Goal: Information Seeking & Learning: Learn about a topic

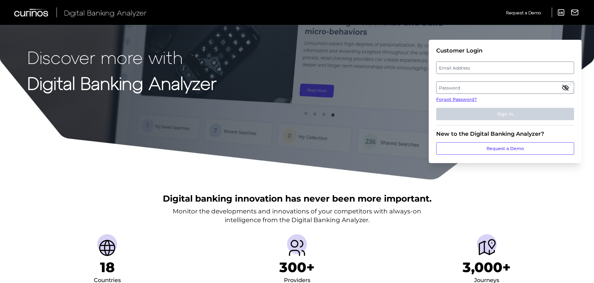
click at [514, 68] on label "Email Address" at bounding box center [504, 67] width 137 height 11
click at [514, 68] on input "email" at bounding box center [505, 67] width 138 height 12
click at [501, 66] on input "Email Address" at bounding box center [505, 67] width 138 height 12
type input "michael.mccaw@curinos.com"
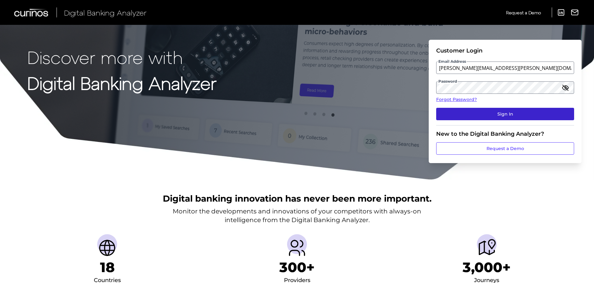
click at [504, 114] on button "Sign In" at bounding box center [505, 114] width 138 height 12
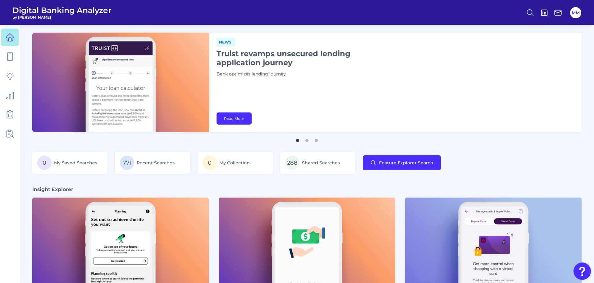
click at [531, 15] on icon at bounding box center [530, 12] width 9 height 9
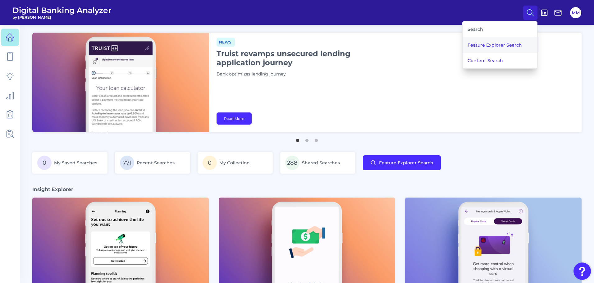
click at [514, 47] on button "Feature Explorer Search" at bounding box center [499, 45] width 75 height 16
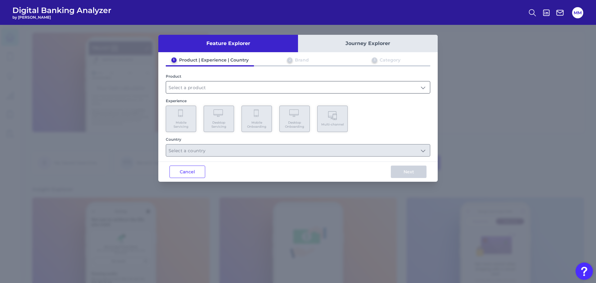
click at [367, 90] on input "text" at bounding box center [298, 87] width 264 height 12
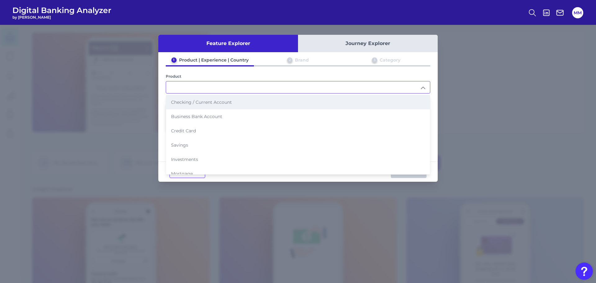
click at [316, 100] on li "Checking / Current Account" at bounding box center [298, 102] width 264 height 14
type input "Checking / Current Account"
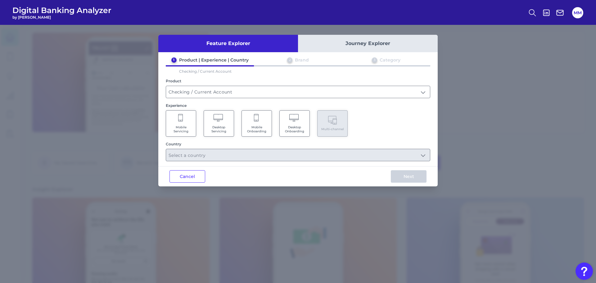
click at [189, 124] on Servicing "Mobile Servicing" at bounding box center [181, 123] width 30 height 26
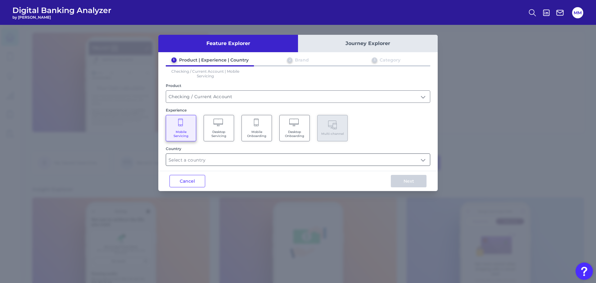
click at [220, 160] on input "text" at bounding box center [298, 160] width 264 height 12
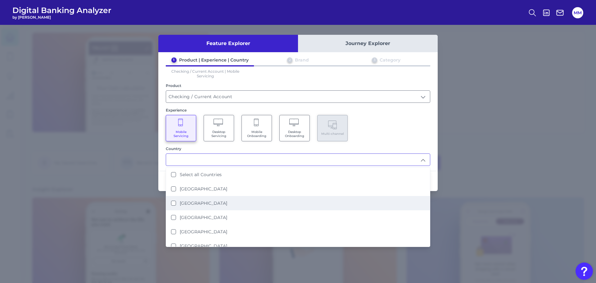
click at [207, 201] on label "[GEOGRAPHIC_DATA]" at bounding box center [203, 203] width 47 height 6
type input "[GEOGRAPHIC_DATA]"
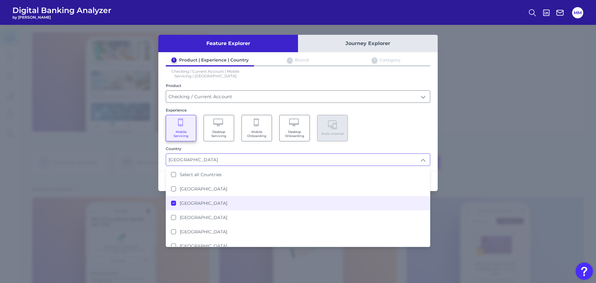
click at [394, 111] on div "Experience" at bounding box center [298, 110] width 264 height 5
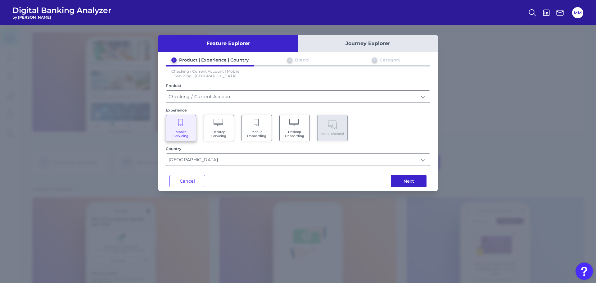
click at [402, 182] on button "Next" at bounding box center [409, 181] width 36 height 12
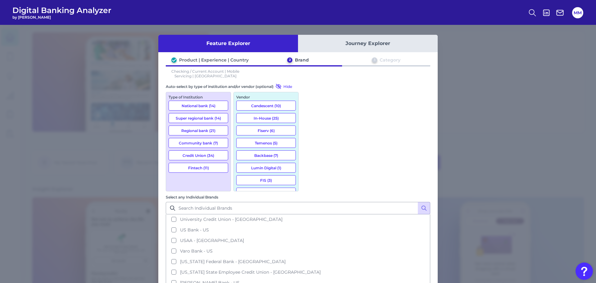
scroll to position [1007, 0]
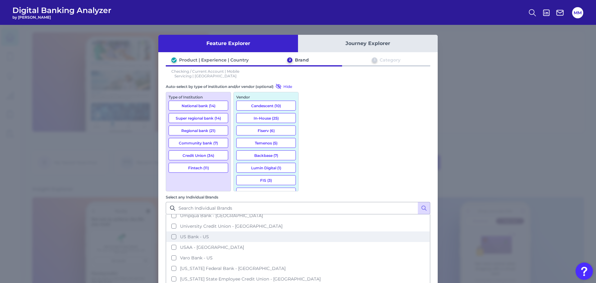
click at [209, 234] on span "US Bank - US" at bounding box center [194, 237] width 29 height 6
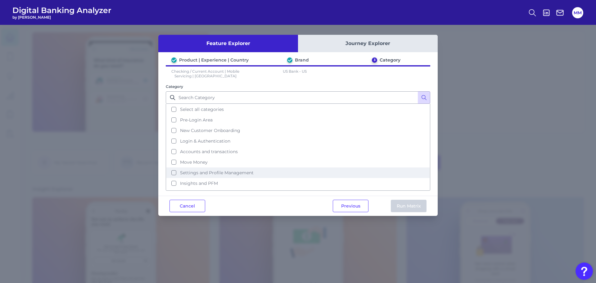
scroll to position [5, 0]
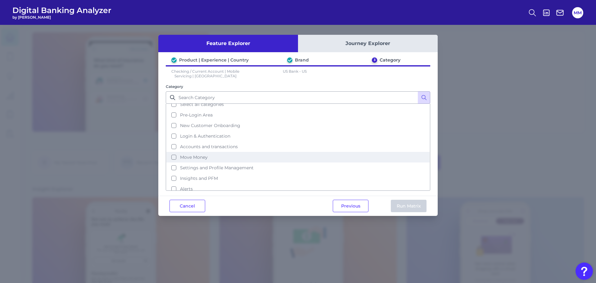
click at [173, 157] on button "Move Money" at bounding box center [297, 157] width 263 height 11
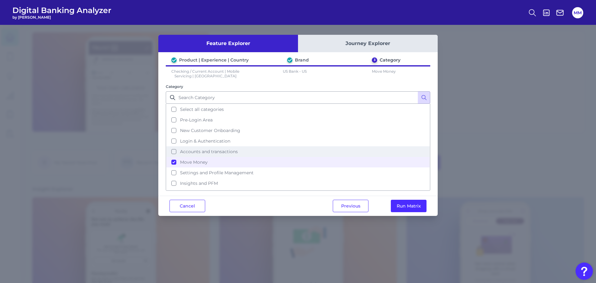
click at [174, 152] on button "Accounts and transactions" at bounding box center [297, 151] width 263 height 11
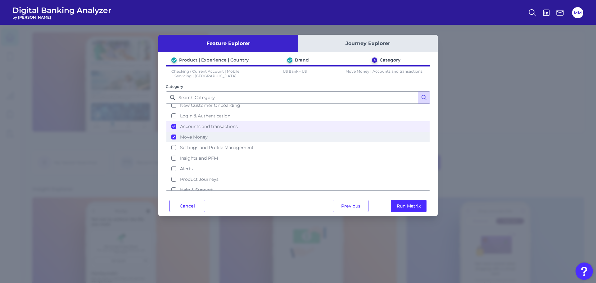
scroll to position [30, 0]
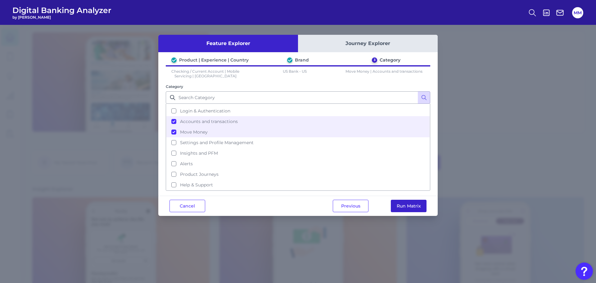
click at [413, 205] on button "Run Matrix" at bounding box center [409, 206] width 36 height 12
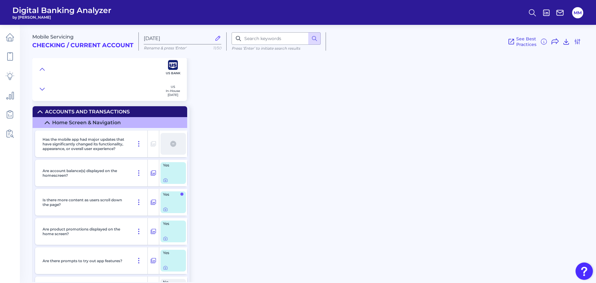
click at [301, 242] on div "Mobile Servicing Checking / Current Account [DATE] Rename & press 'Enter' 11/50…" at bounding box center [314, 151] width 564 height 262
click at [166, 180] on icon at bounding box center [165, 180] width 5 height 5
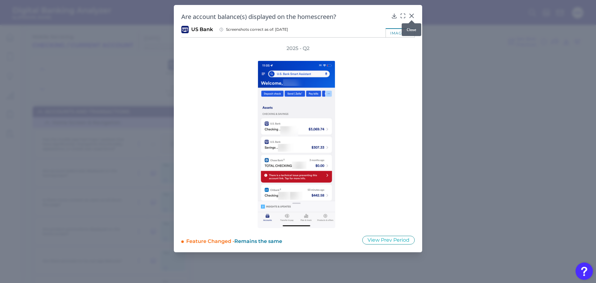
click at [413, 17] on icon at bounding box center [412, 16] width 4 height 4
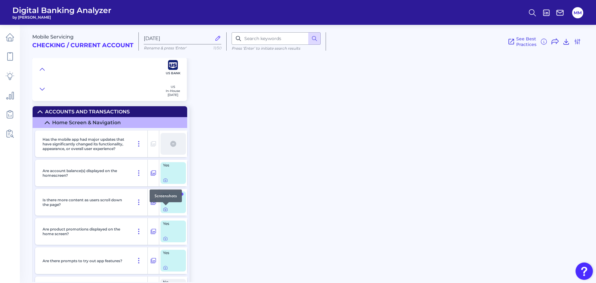
click at [167, 210] on icon at bounding box center [165, 209] width 5 height 5
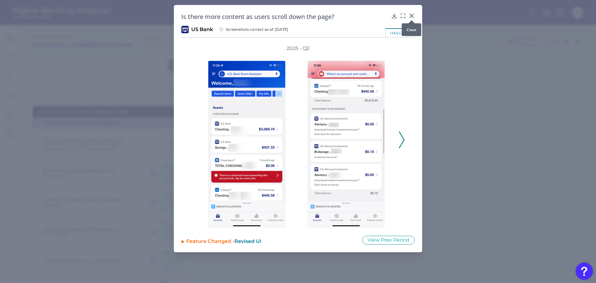
click at [412, 16] on icon at bounding box center [412, 16] width 4 height 4
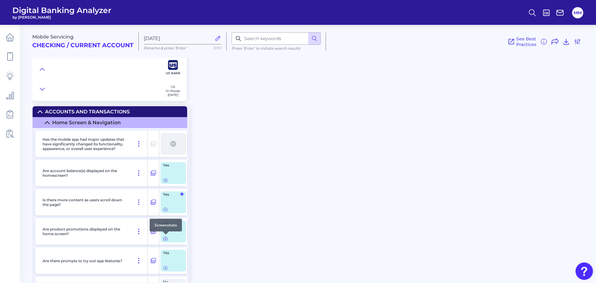
click at [166, 239] on icon at bounding box center [165, 238] width 5 height 5
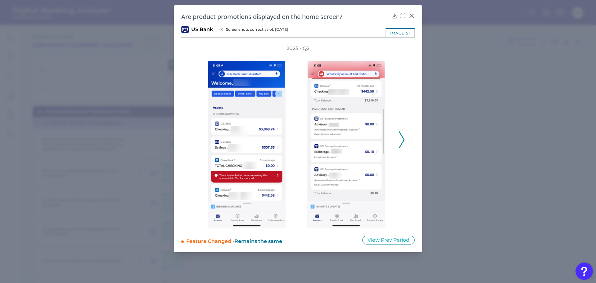
click at [400, 139] on icon at bounding box center [402, 139] width 6 height 17
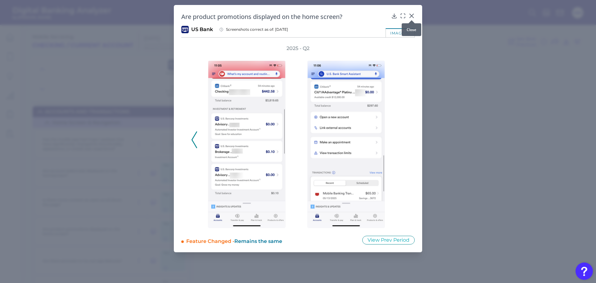
click at [413, 15] on icon at bounding box center [412, 16] width 4 height 4
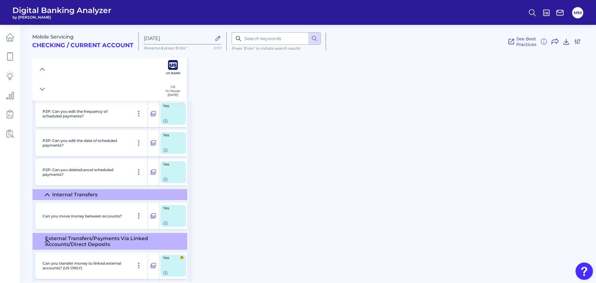
scroll to position [3279, 0]
click at [166, 224] on icon at bounding box center [165, 222] width 5 height 5
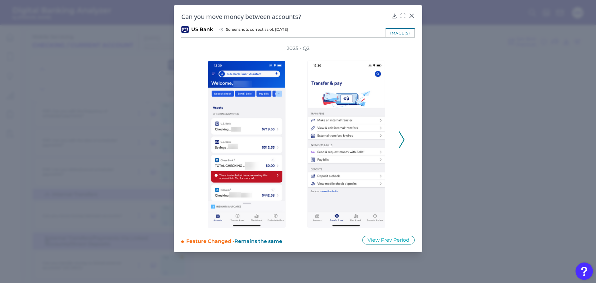
click at [402, 141] on icon at bounding box center [402, 139] width 6 height 17
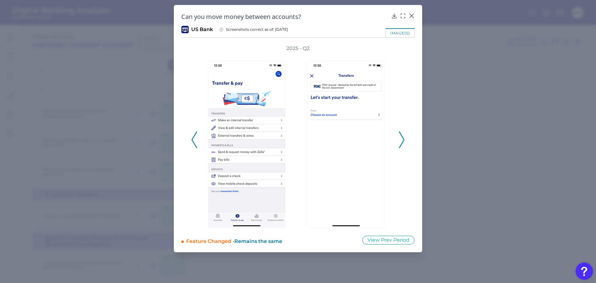
click at [404, 141] on polyline at bounding box center [401, 140] width 5 height 16
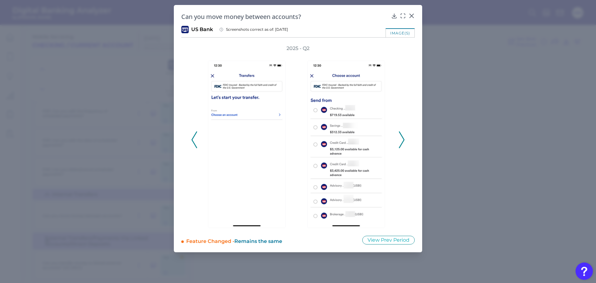
click at [404, 141] on polyline at bounding box center [401, 140] width 5 height 16
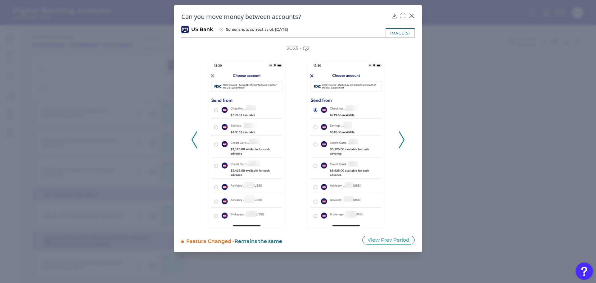
click at [403, 139] on icon at bounding box center [402, 139] width 6 height 17
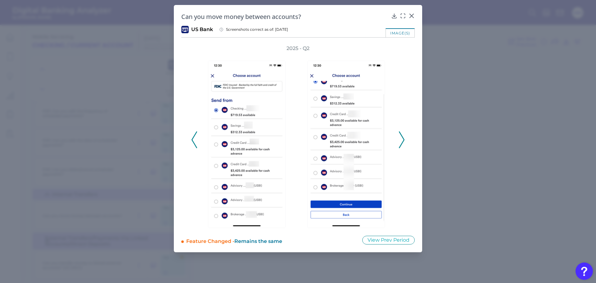
click at [403, 139] on icon at bounding box center [402, 139] width 6 height 17
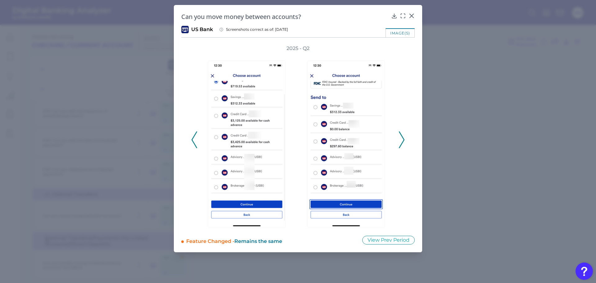
click at [403, 139] on icon at bounding box center [402, 139] width 6 height 17
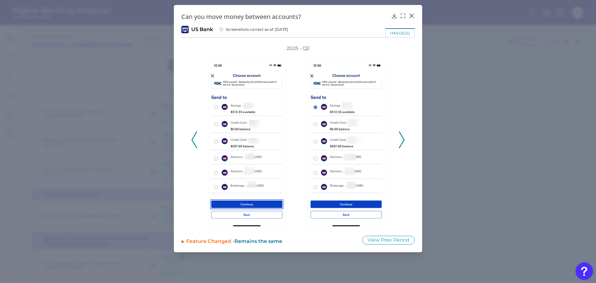
click at [403, 139] on icon at bounding box center [402, 139] width 6 height 17
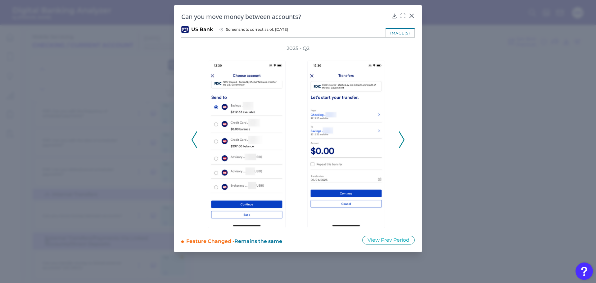
click at [400, 140] on icon at bounding box center [402, 139] width 6 height 17
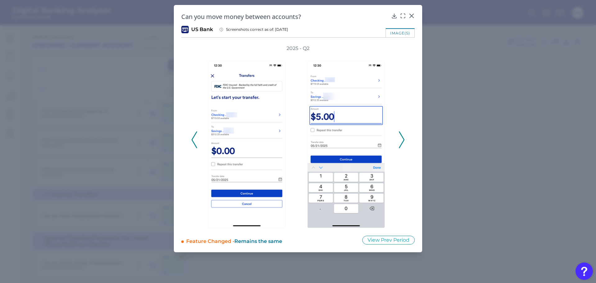
click at [400, 140] on icon at bounding box center [402, 139] width 6 height 17
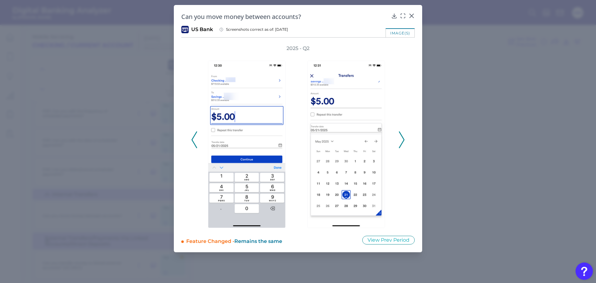
click at [400, 140] on icon at bounding box center [402, 139] width 6 height 17
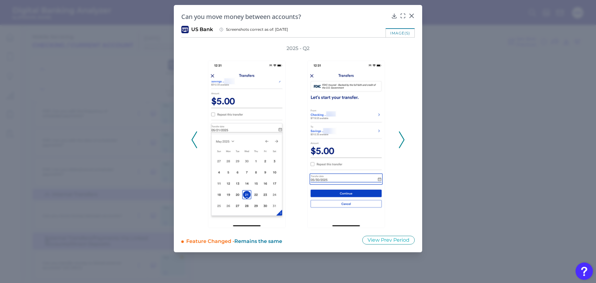
click at [401, 139] on icon at bounding box center [402, 139] width 6 height 17
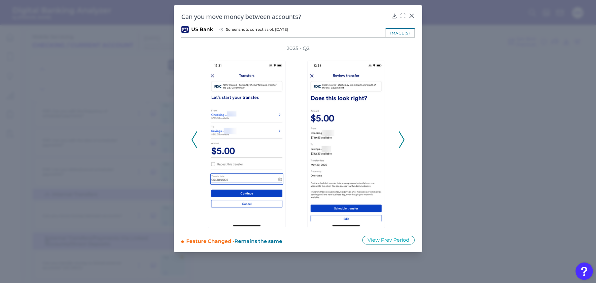
click at [401, 139] on icon at bounding box center [402, 139] width 6 height 17
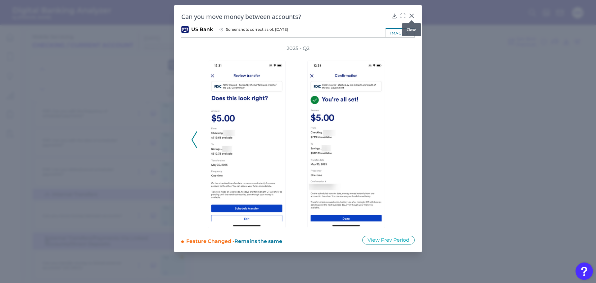
click at [412, 15] on icon at bounding box center [412, 16] width 6 height 6
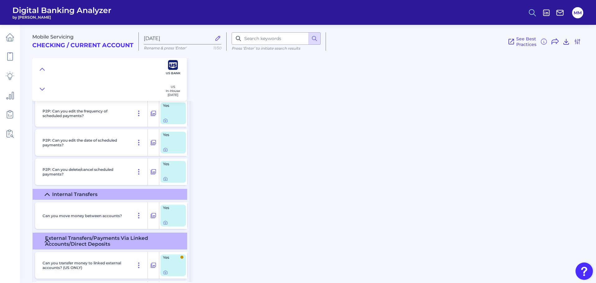
click at [534, 13] on icon at bounding box center [532, 12] width 9 height 9
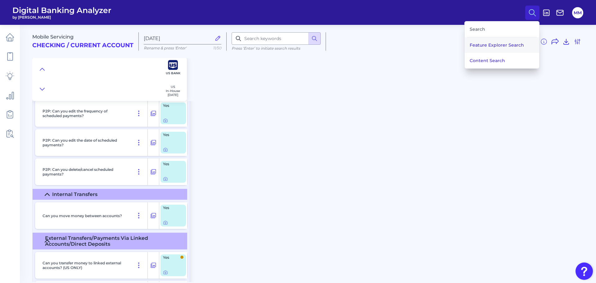
click at [482, 43] on button "Feature Explorer Search" at bounding box center [502, 45] width 75 height 16
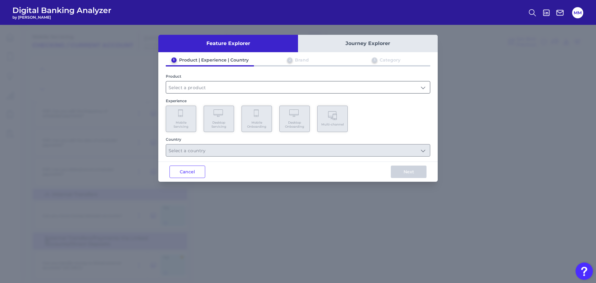
click at [302, 87] on input "text" at bounding box center [298, 87] width 264 height 12
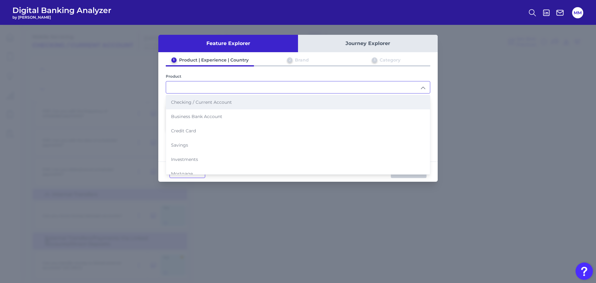
click at [257, 104] on li "Checking / Current Account" at bounding box center [298, 102] width 264 height 14
type input "Checking / Current Account"
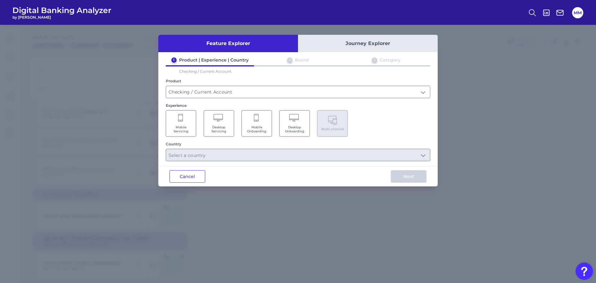
click at [179, 130] on span "Mobile Servicing" at bounding box center [181, 129] width 24 height 8
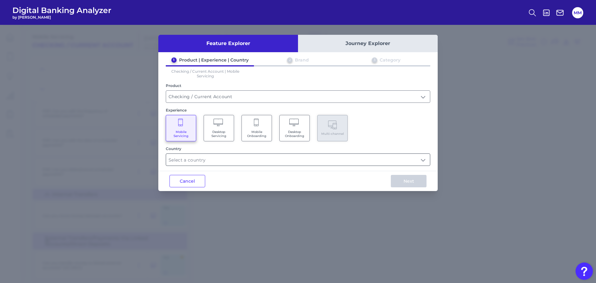
click at [222, 159] on input "text" at bounding box center [298, 160] width 264 height 12
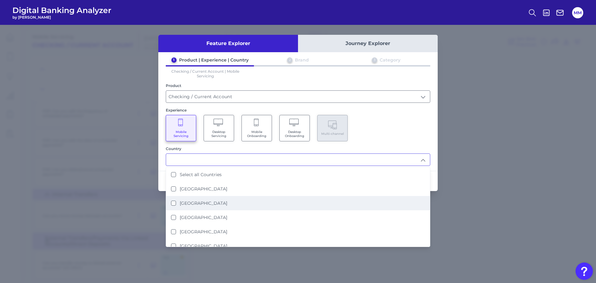
click at [204, 202] on label "[GEOGRAPHIC_DATA]" at bounding box center [203, 203] width 47 height 6
type input "[GEOGRAPHIC_DATA]"
click at [385, 136] on div "Mobile Servicing Desktop Servicing Mobile Onboarding Desktop Onboarding Multi-c…" at bounding box center [298, 128] width 264 height 26
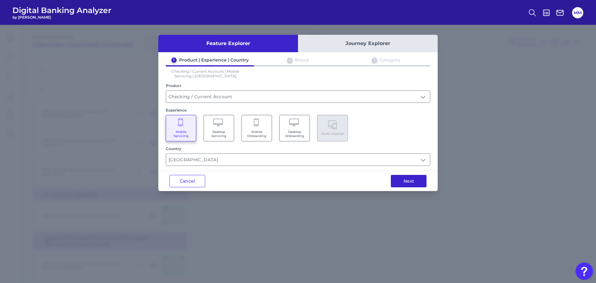
click at [413, 183] on button "Next" at bounding box center [409, 181] width 36 height 12
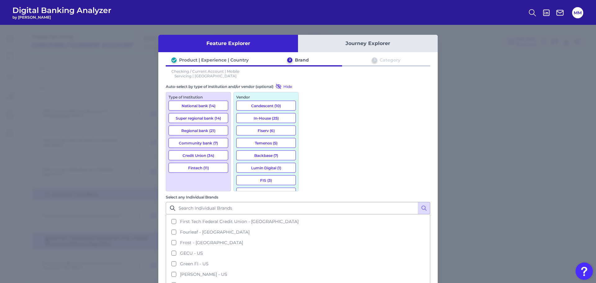
scroll to position [473, 0]
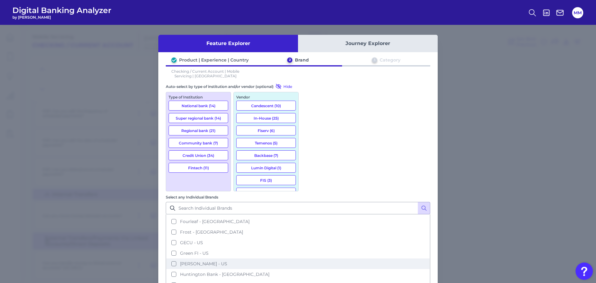
drag, startPoint x: 355, startPoint y: 164, endPoint x: 334, endPoint y: 166, distance: 21.6
click at [334, 269] on button "Huntington Bank - [GEOGRAPHIC_DATA]" at bounding box center [297, 274] width 263 height 11
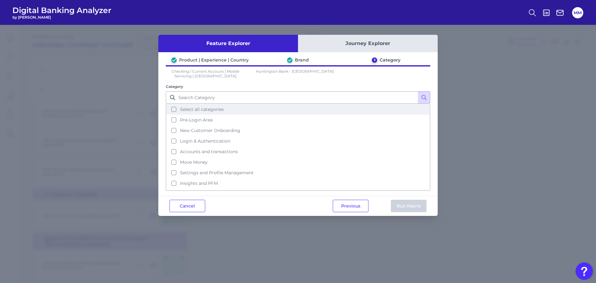
click at [174, 110] on button "Select all categories" at bounding box center [297, 109] width 263 height 11
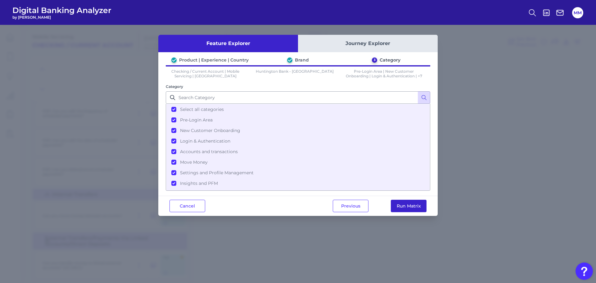
click at [402, 205] on button "Run Matrix" at bounding box center [409, 206] width 36 height 12
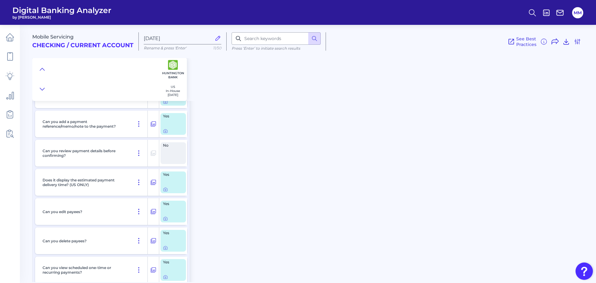
checkbox input "true"
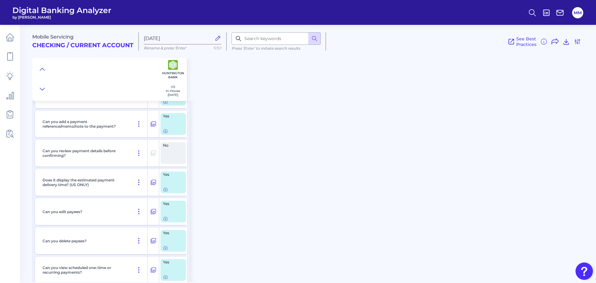
checkbox input "true"
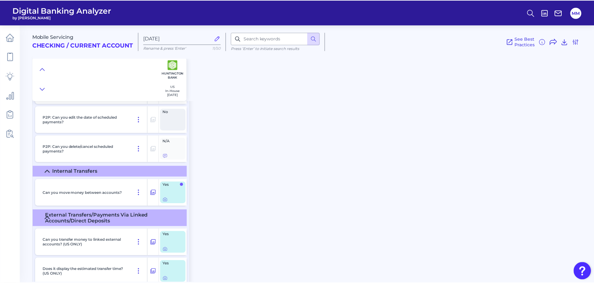
scroll to position [4530, 0]
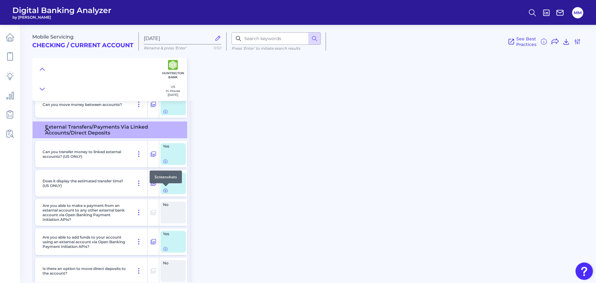
click at [165, 192] on icon at bounding box center [165, 190] width 5 height 5
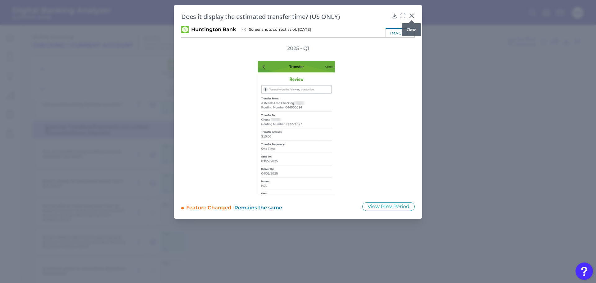
click at [412, 17] on icon at bounding box center [412, 16] width 4 height 4
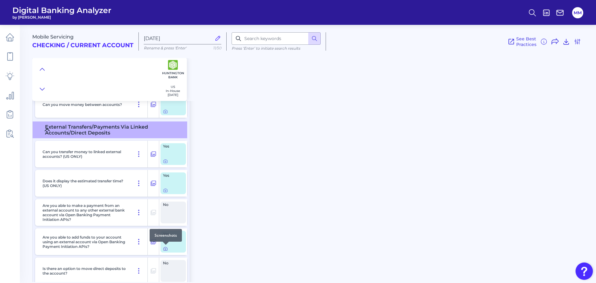
click at [165, 249] on icon at bounding box center [165, 248] width 5 height 5
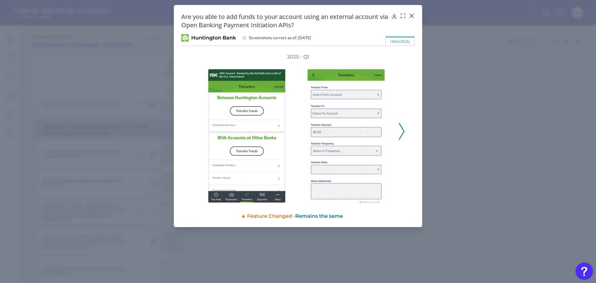
click at [401, 133] on icon at bounding box center [402, 131] width 6 height 17
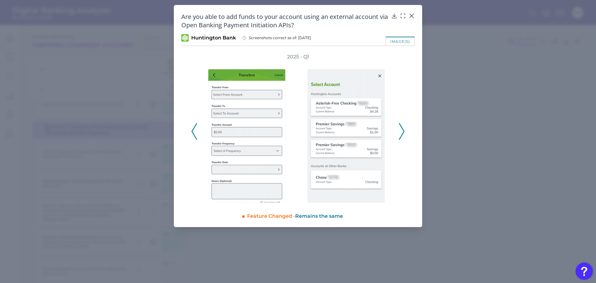
click at [401, 133] on icon at bounding box center [402, 131] width 6 height 17
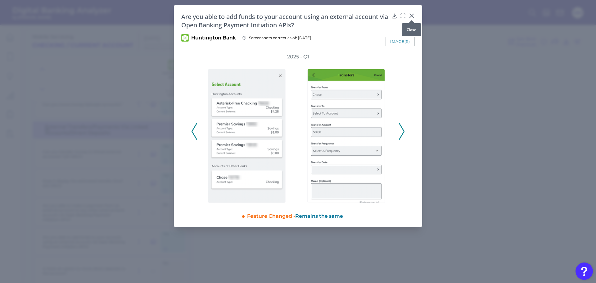
click at [413, 18] on div at bounding box center [412, 20] width 6 height 6
click at [412, 16] on icon at bounding box center [412, 16] width 4 height 4
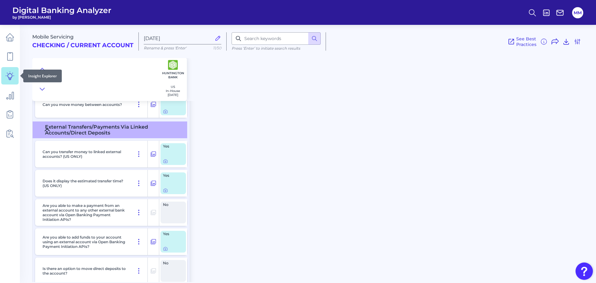
click at [11, 78] on icon at bounding box center [10, 76] width 8 height 8
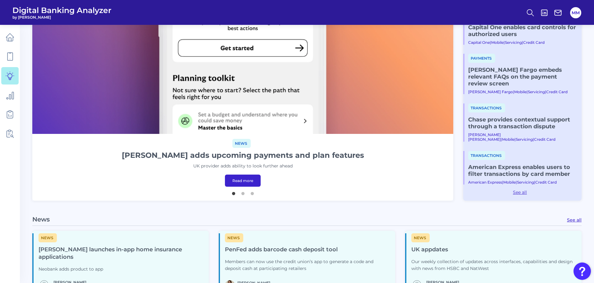
scroll to position [151, 0]
click at [242, 193] on button "2" at bounding box center [243, 191] width 6 height 6
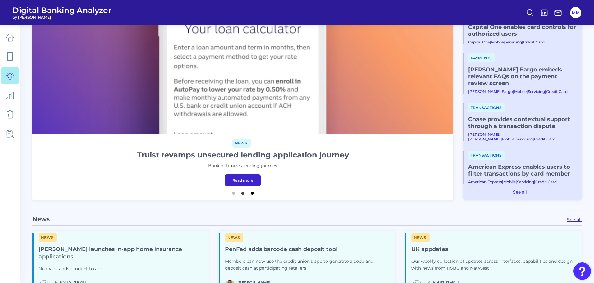
click at [253, 192] on button "3" at bounding box center [252, 191] width 6 height 6
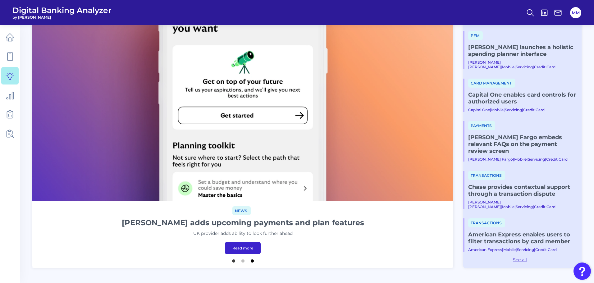
scroll to position [76, 0]
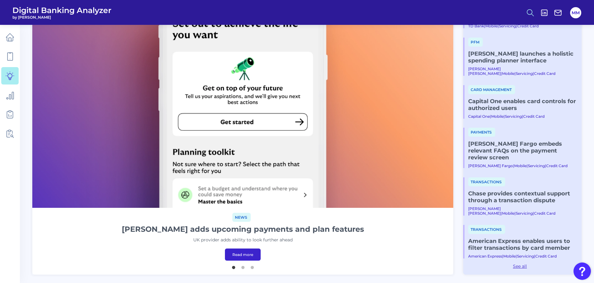
click at [532, 13] on icon at bounding box center [530, 12] width 9 height 9
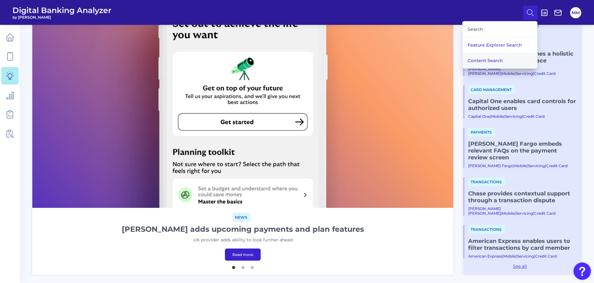
click at [501, 58] on button "Content Search" at bounding box center [499, 61] width 75 height 16
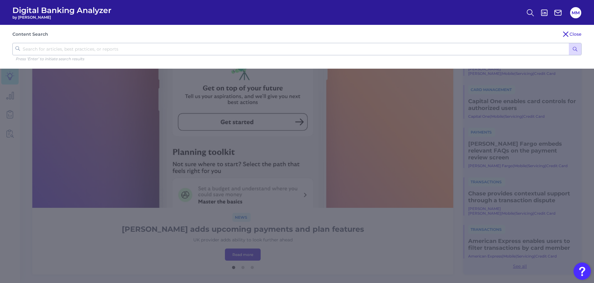
click at [462, 51] on input "text" at bounding box center [296, 49] width 569 height 12
type input "huntington"
click button "submit" at bounding box center [574, 49] width 12 height 12
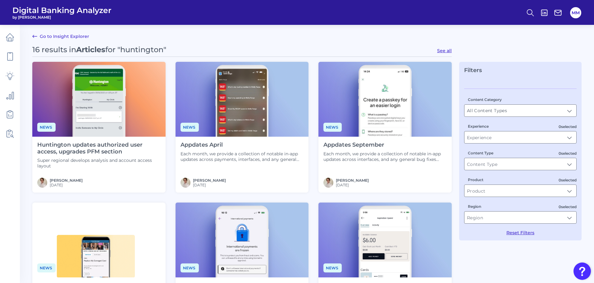
click at [112, 144] on h4 "Huntington updates authorized user access, upgrades PFM section" at bounding box center [98, 148] width 123 height 13
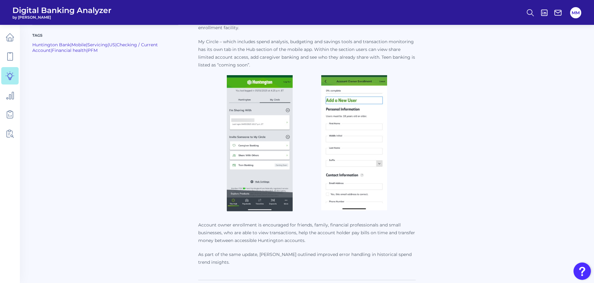
scroll to position [208, 0]
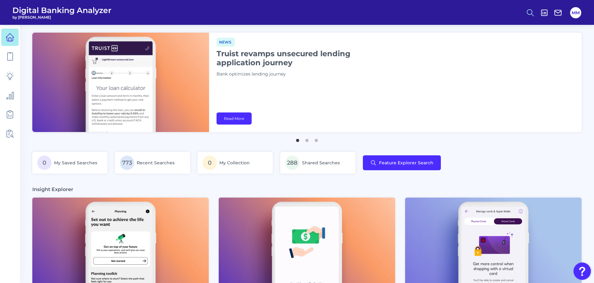
click at [525, 11] on button at bounding box center [530, 13] width 14 height 14
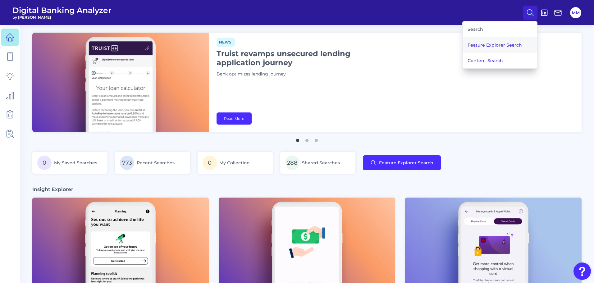
click at [508, 44] on button "Feature Explorer Search" at bounding box center [499, 45] width 75 height 16
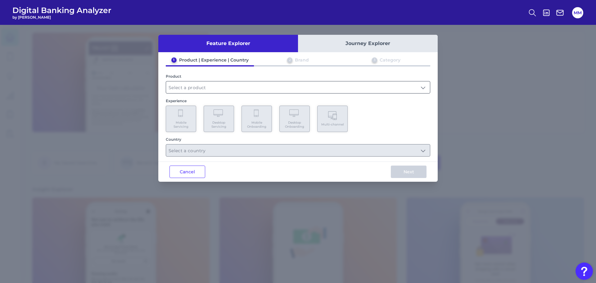
click at [368, 89] on input "text" at bounding box center [298, 87] width 264 height 12
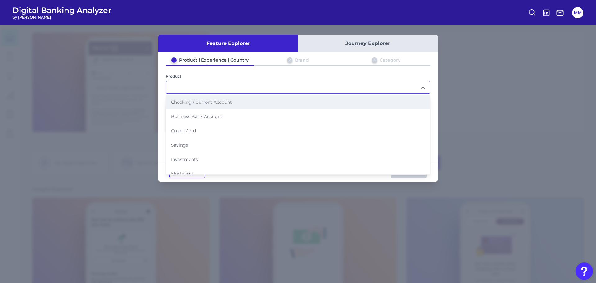
click at [242, 104] on li "Checking / Current Account" at bounding box center [298, 102] width 264 height 14
type input "Checking / Current Account"
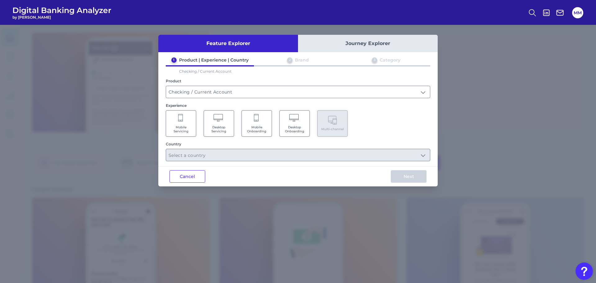
click at [183, 125] on span "Mobile Servicing" at bounding box center [181, 129] width 24 height 8
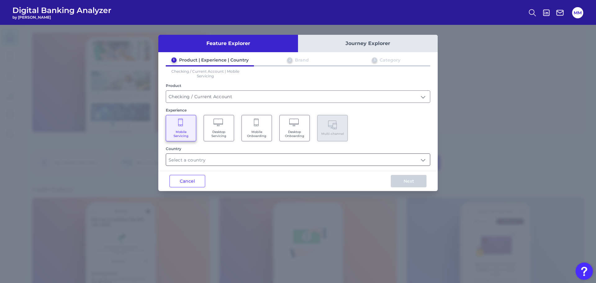
click at [223, 164] on input "text" at bounding box center [298, 160] width 264 height 12
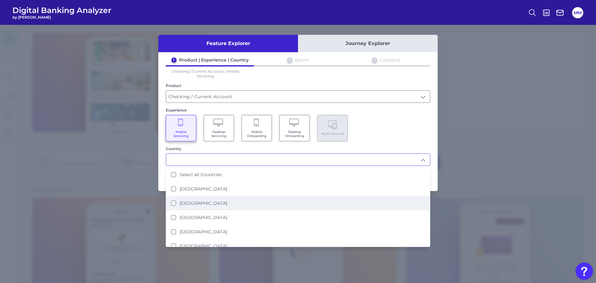
click at [201, 203] on label "[GEOGRAPHIC_DATA]" at bounding box center [203, 203] width 47 height 6
type input "[GEOGRAPHIC_DATA]"
click at [378, 131] on div "Mobile Servicing Desktop Servicing Mobile Onboarding Desktop Onboarding Multi-c…" at bounding box center [298, 128] width 264 height 26
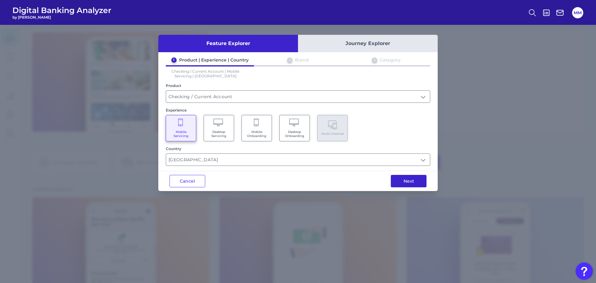
click at [401, 181] on button "Next" at bounding box center [409, 181] width 36 height 12
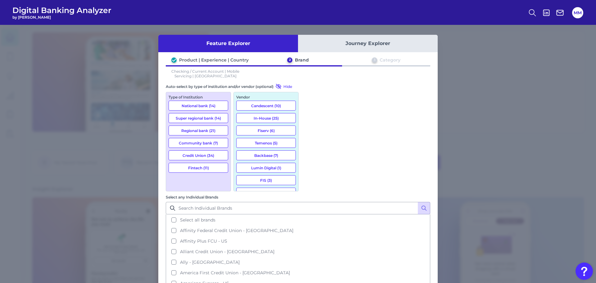
click at [210, 120] on button "Super regional bank (14)" at bounding box center [199, 118] width 60 height 10
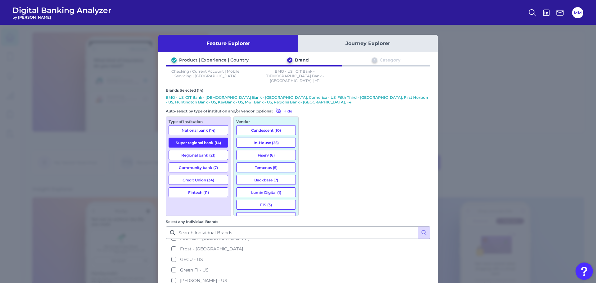
scroll to position [483, 0]
click at [214, 138] on button "Super regional bank (14)" at bounding box center [199, 143] width 60 height 10
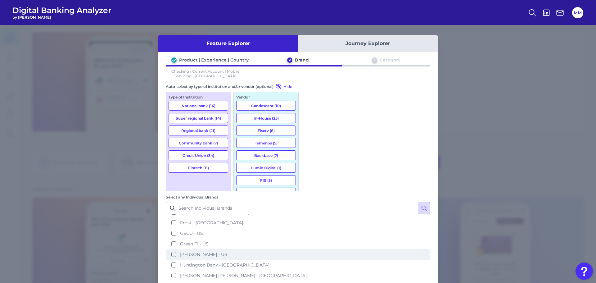
click at [309, 260] on button "Huntington Bank - [GEOGRAPHIC_DATA]" at bounding box center [297, 265] width 263 height 11
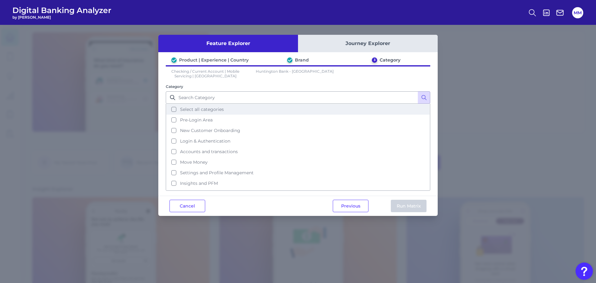
click at [175, 111] on button "Select all categories" at bounding box center [297, 109] width 263 height 11
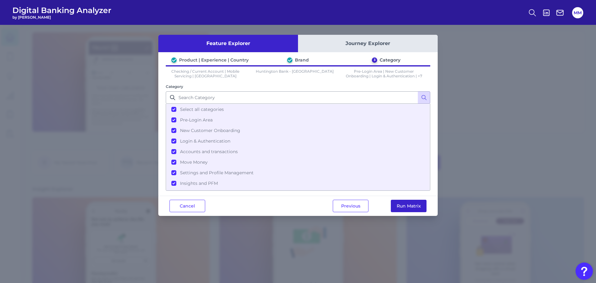
click at [405, 206] on button "Run Matrix" at bounding box center [409, 206] width 36 height 12
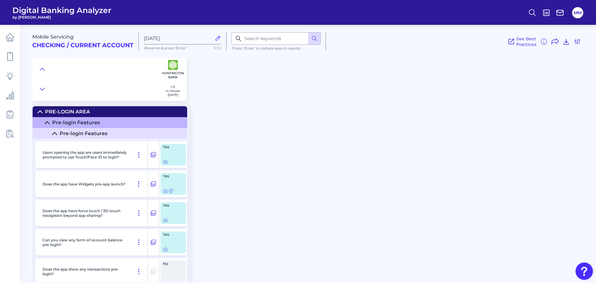
click at [234, 225] on div "Mobile Servicing Checking / Current Account [DATE] Rename & press 'Enter' 11/50…" at bounding box center [314, 151] width 564 height 262
